Goal: Use online tool/utility: Utilize a website feature to perform a specific function

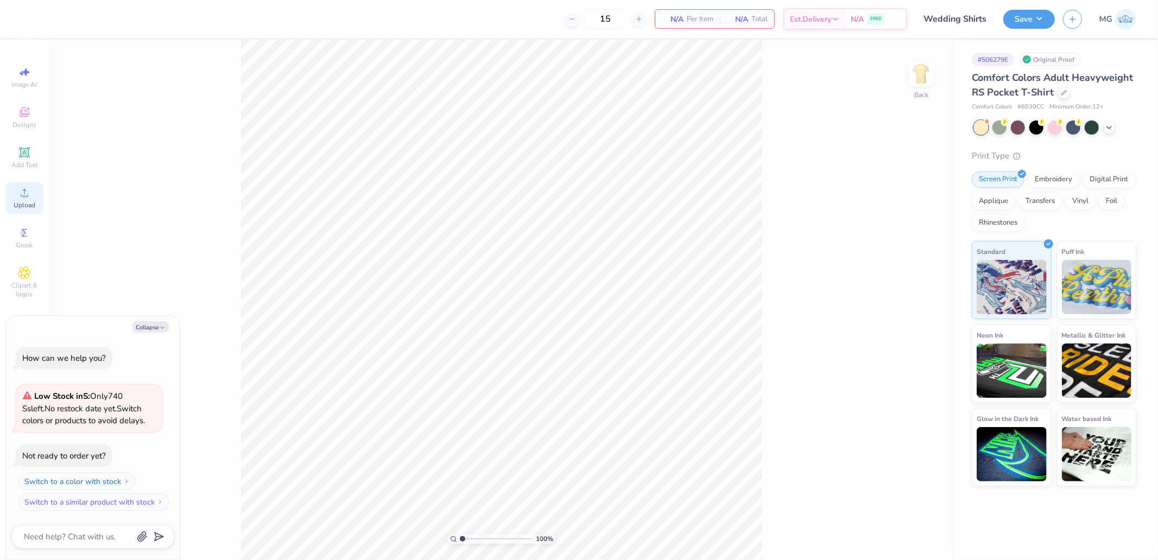
click at [18, 188] on icon at bounding box center [24, 192] width 13 height 13
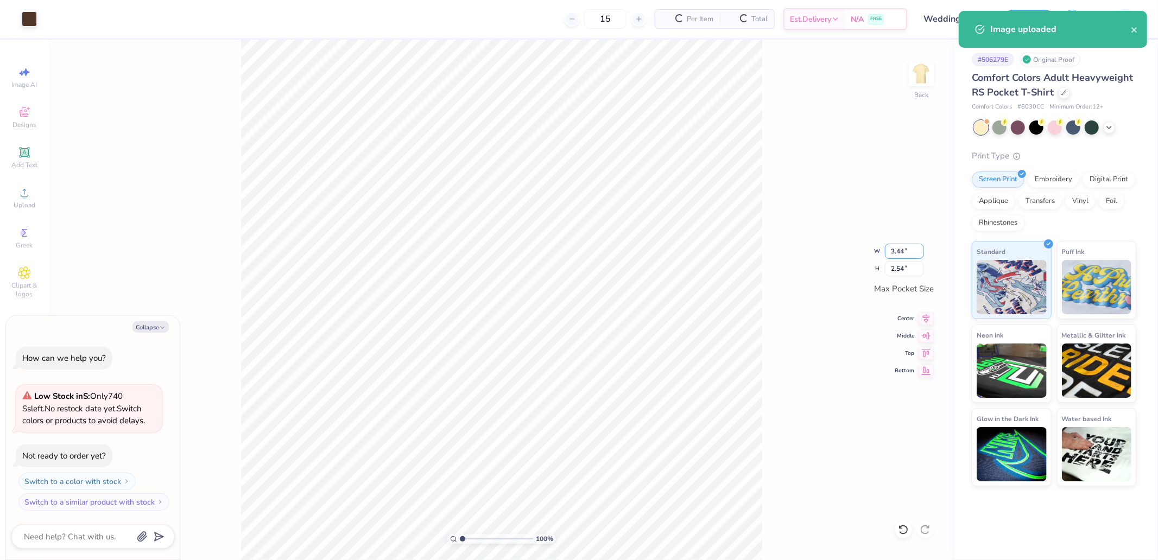
drag, startPoint x: 904, startPoint y: 247, endPoint x: 806, endPoint y: 235, distance: 98.5
click at [871, 249] on div "100 % Back W 3.44 3.44 " H 2.54 2.54 " Max Pocket Size Center Middle Top Bottom" at bounding box center [502, 300] width 906 height 521
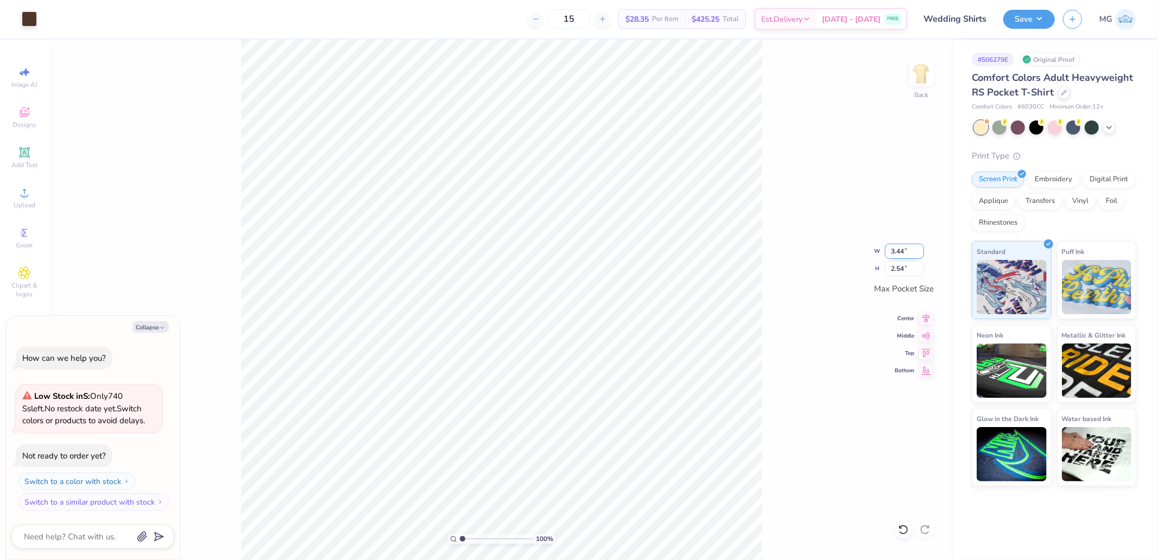
drag, startPoint x: 908, startPoint y: 248, endPoint x: 864, endPoint y: 252, distance: 44.1
click at [864, 252] on div "100 % Back W 3.44 3.44 " H 2.54 2.54 " Max Pocket Size Center Middle Top Bottom" at bounding box center [502, 300] width 906 height 521
type textarea "x"
click at [903, 254] on input "3.44" at bounding box center [904, 251] width 39 height 15
drag, startPoint x: 909, startPoint y: 250, endPoint x: 889, endPoint y: 251, distance: 20.1
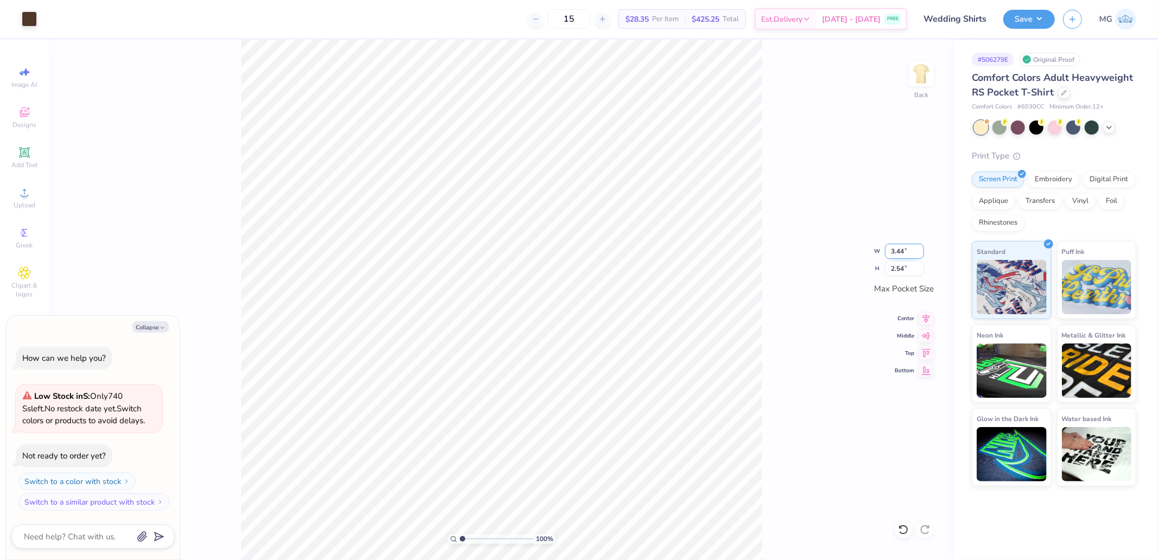
click at [889, 251] on input "3.44" at bounding box center [904, 251] width 39 height 15
type input "3.5"
type textarea "x"
type input "3.50"
type input "2.59"
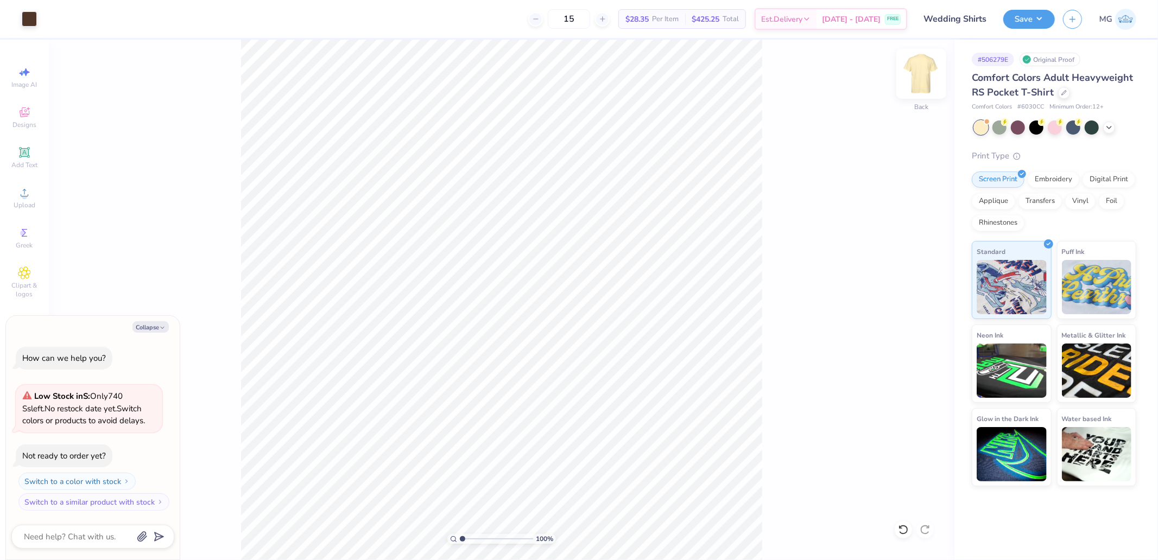
click at [919, 77] on img at bounding box center [921, 73] width 43 height 43
click at [22, 187] on icon at bounding box center [24, 192] width 13 height 13
type textarea "x"
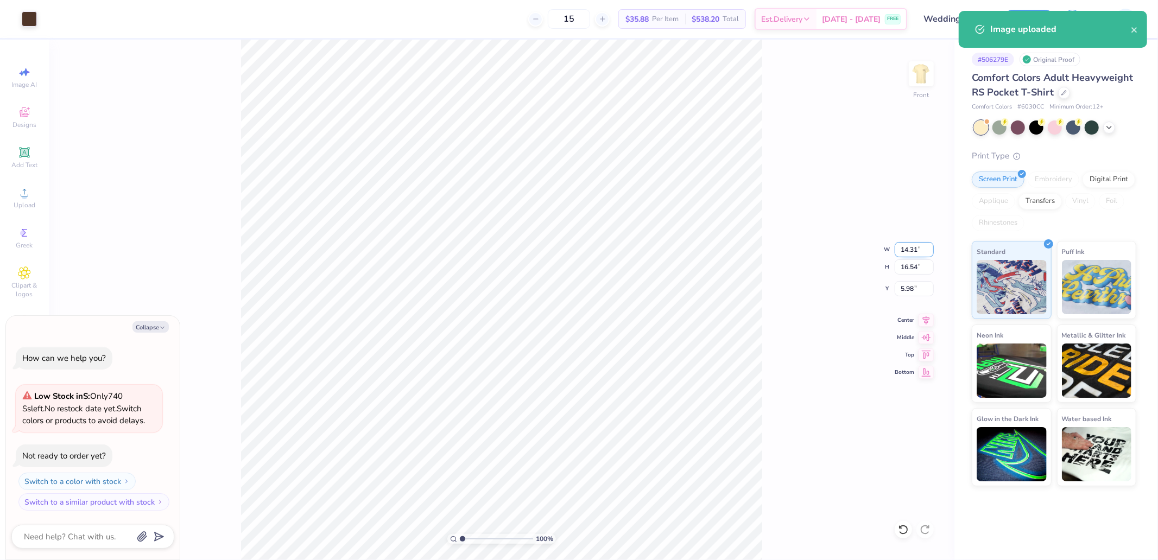
click at [927, 251] on input "14.31" at bounding box center [914, 249] width 39 height 15
type input "12"
type textarea "x"
type input "12.00"
type input "13.86"
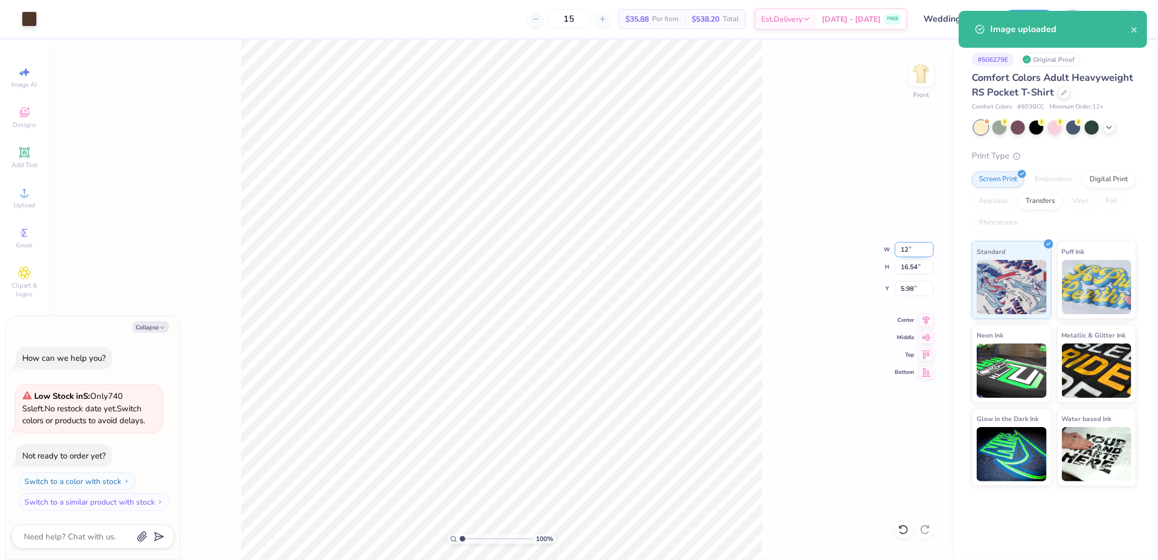
type input "7.32"
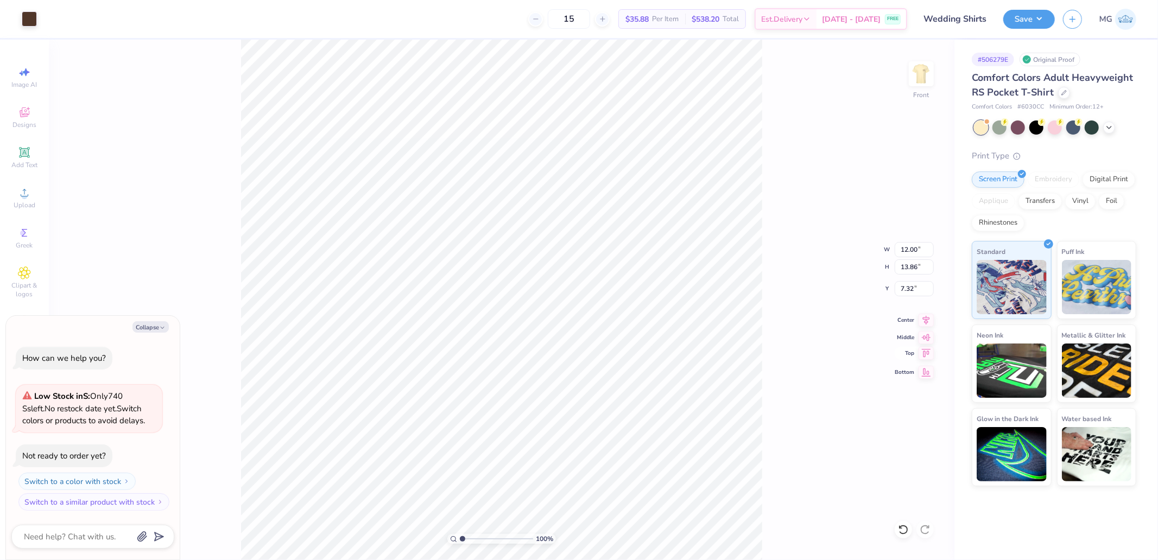
click at [931, 355] on icon at bounding box center [926, 353] width 15 height 13
type textarea "x"
type input "0.50"
drag, startPoint x: 906, startPoint y: 288, endPoint x: 887, endPoint y: 288, distance: 18.5
click at [887, 288] on div "100 % Front W 12.00 12.00 " H 13.86 13.86 " Y 0.50 0.50 " Center Middle Top Bot…" at bounding box center [502, 300] width 906 height 521
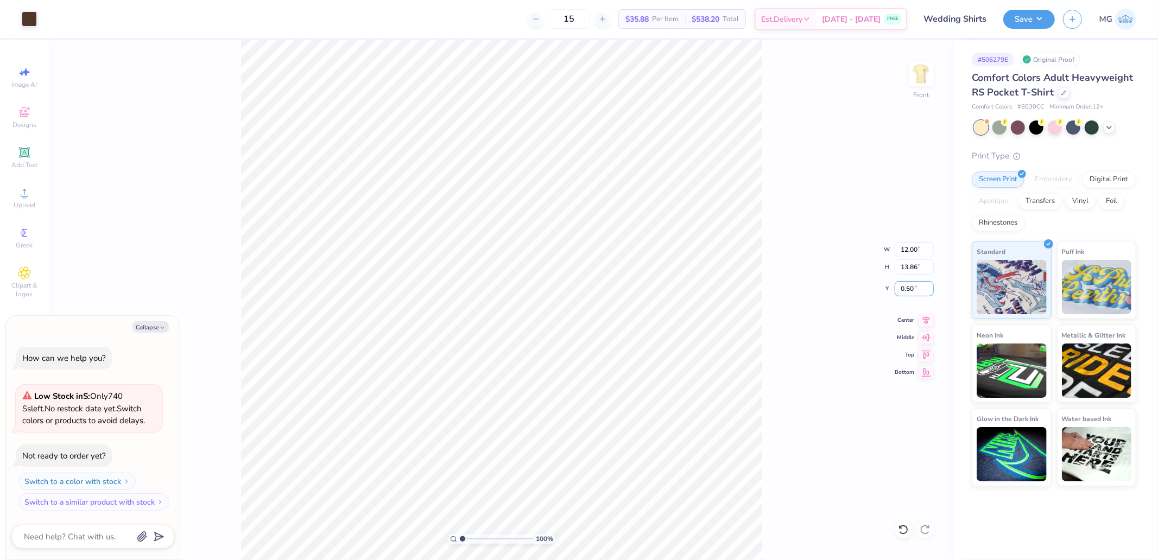
drag, startPoint x: 920, startPoint y: 294, endPoint x: 894, endPoint y: 294, distance: 25.5
click at [894, 294] on div "100 % Front W 12.00 12.00 " H 13.86 13.86 " Y 0.50 0.50 " Center Middle Top Bot…" at bounding box center [502, 300] width 906 height 521
type textarea "x"
drag, startPoint x: 919, startPoint y: 287, endPoint x: 900, endPoint y: 287, distance: 19.0
click at [900, 287] on input "0.50" at bounding box center [914, 288] width 39 height 15
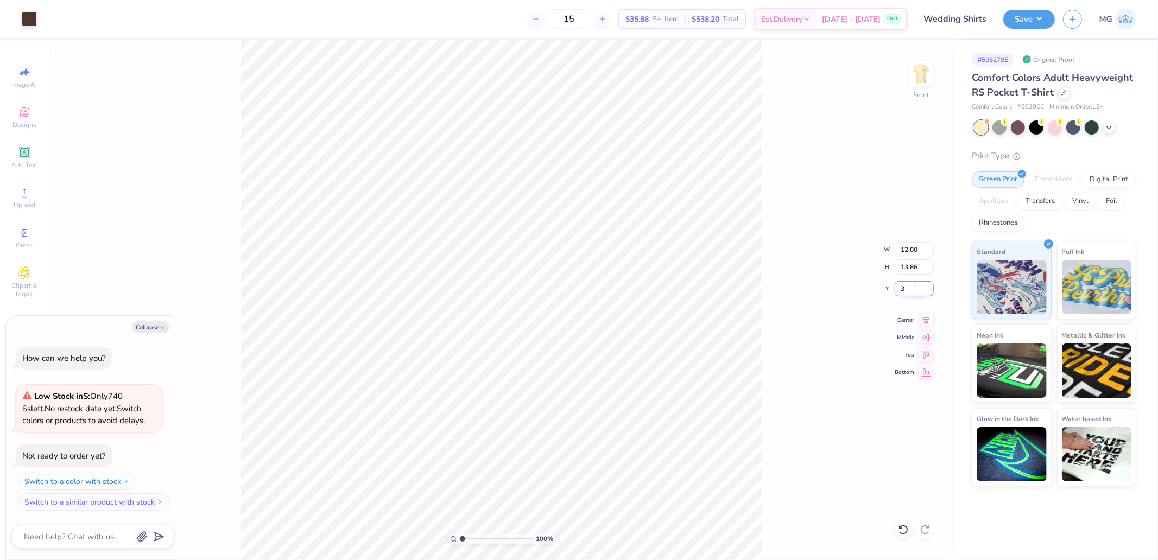
type input "3"
type textarea "x"
type input "3.00"
click at [1029, 20] on button "Save" at bounding box center [1029, 17] width 52 height 19
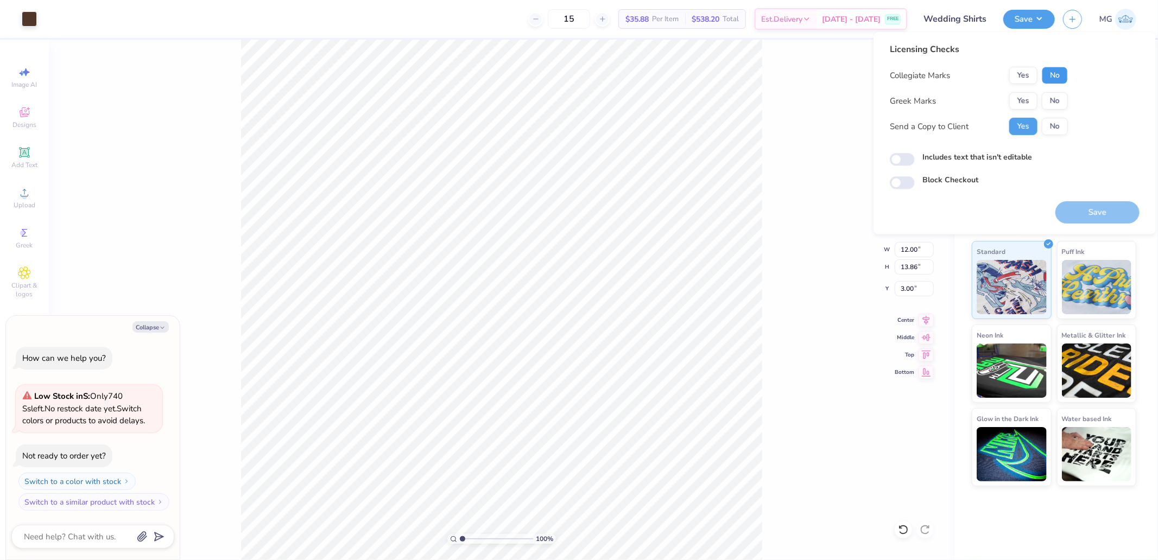
click at [1056, 80] on button "No" at bounding box center [1055, 75] width 26 height 17
drag, startPoint x: 1058, startPoint y: 98, endPoint x: 1070, endPoint y: 118, distance: 23.4
click at [1058, 98] on button "No" at bounding box center [1055, 100] width 26 height 17
click at [1093, 200] on div "Save" at bounding box center [1097, 206] width 84 height 34
drag, startPoint x: 1089, startPoint y: 225, endPoint x: 1082, endPoint y: 199, distance: 26.3
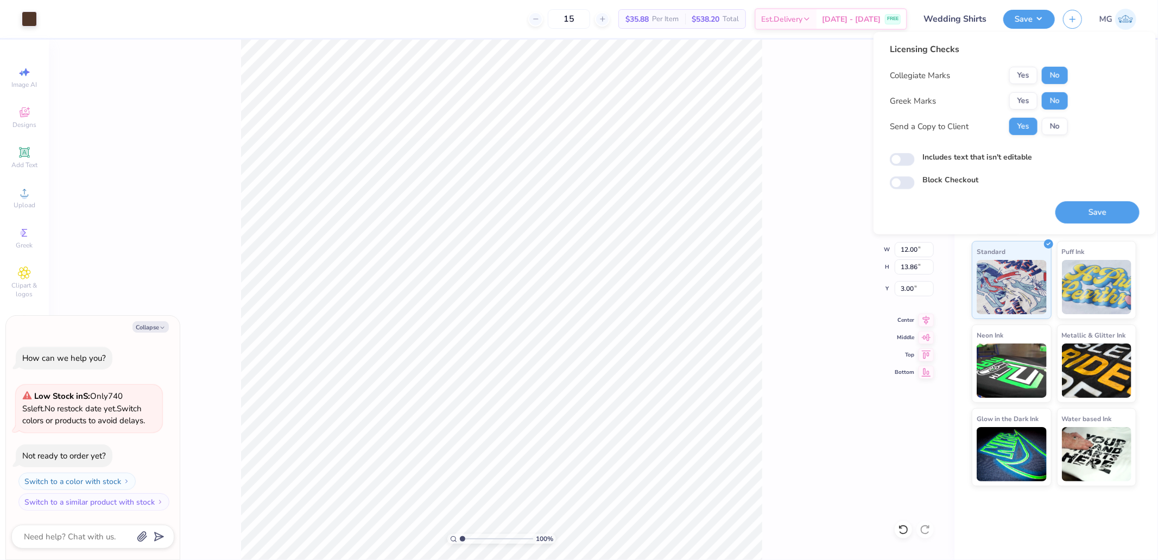
click at [1089, 225] on div "Licensing Checks Collegiate Marks Yes No Greek Marks Yes No Send a Copy to Clie…" at bounding box center [1015, 133] width 282 height 203
click at [1110, 201] on div "Save" at bounding box center [1097, 212] width 84 height 22
click at [1104, 221] on button "Save" at bounding box center [1097, 212] width 84 height 22
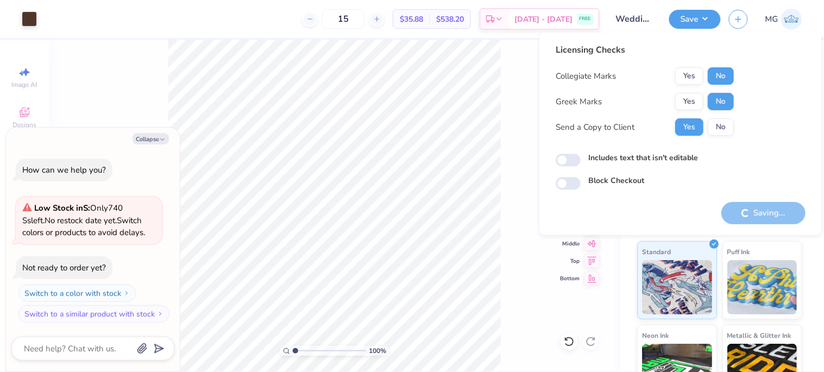
type textarea "x"
